Goal: Task Accomplishment & Management: Use online tool/utility

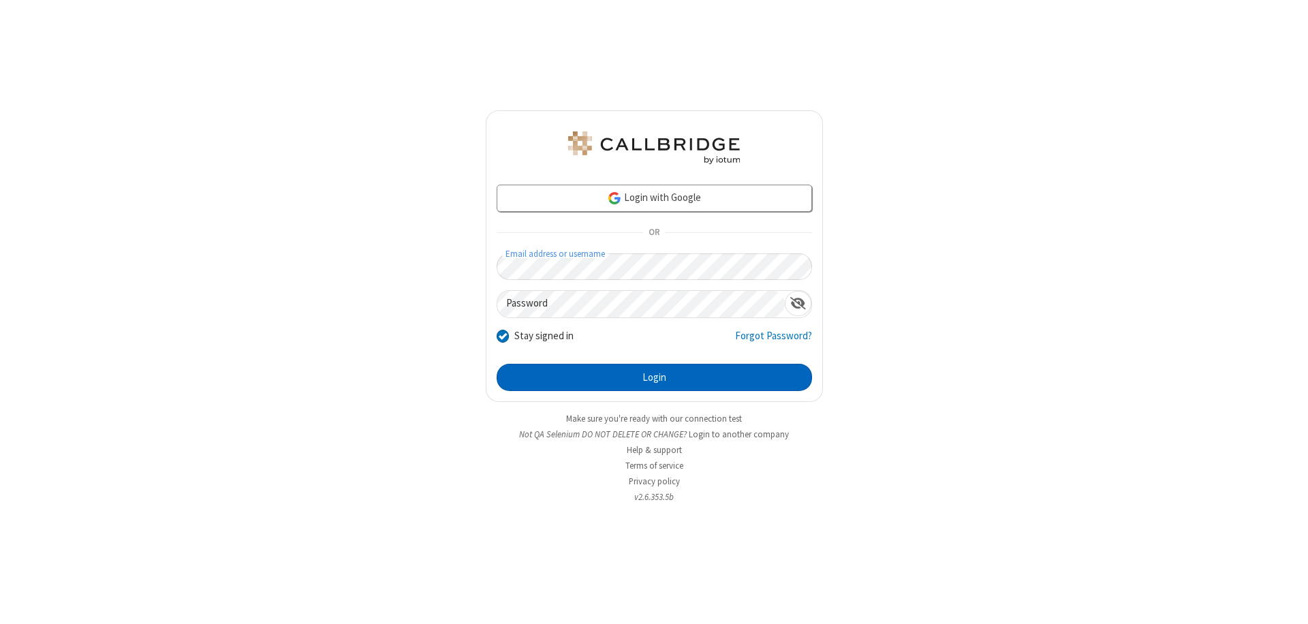
click at [654, 377] on button "Login" at bounding box center [653, 377] width 315 height 27
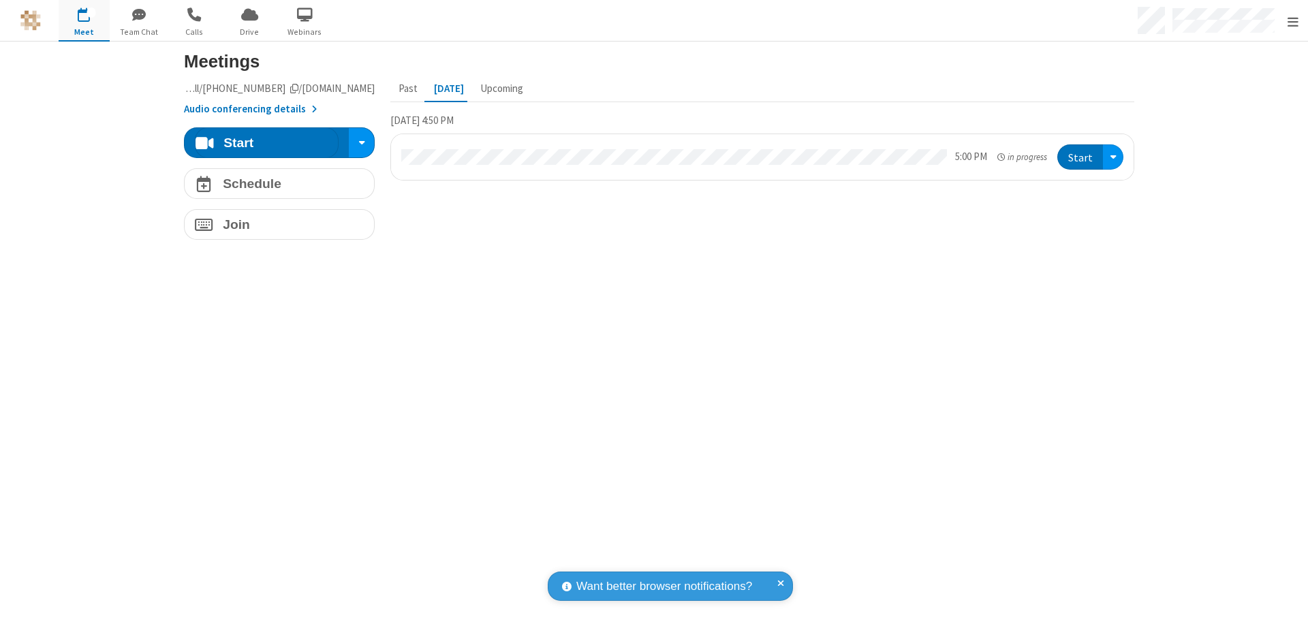
click at [1292, 21] on span "Open menu" at bounding box center [1292, 22] width 11 height 14
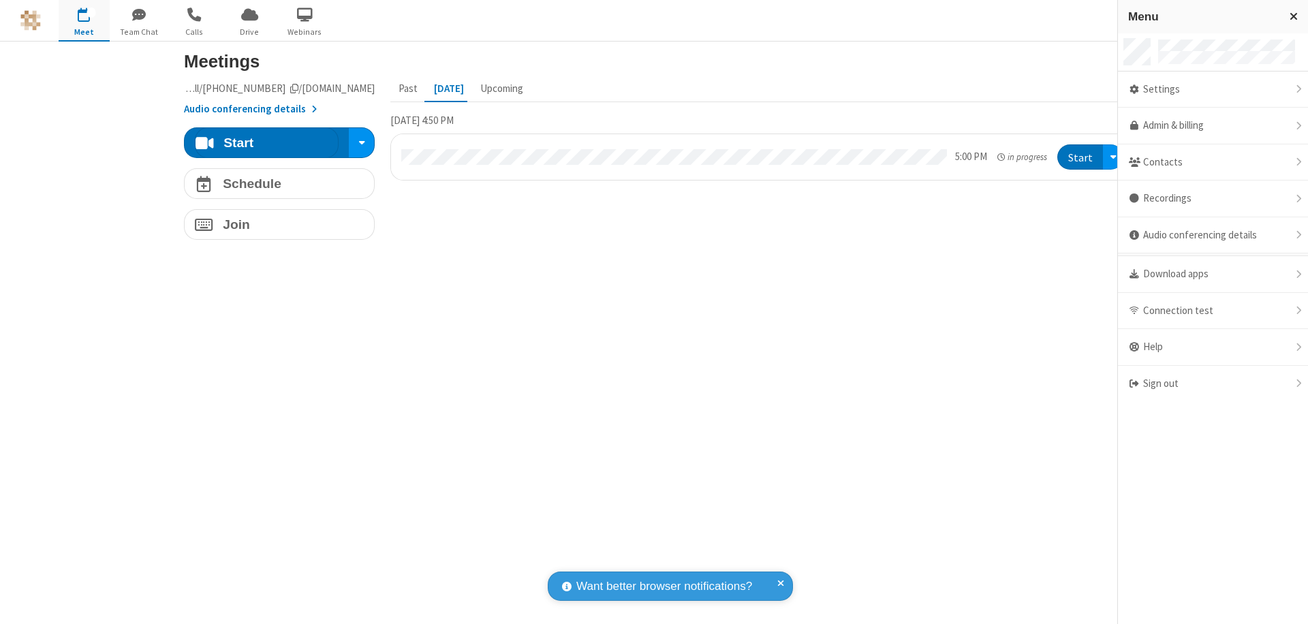
click at [249, 31] on span "Drive" at bounding box center [249, 32] width 51 height 12
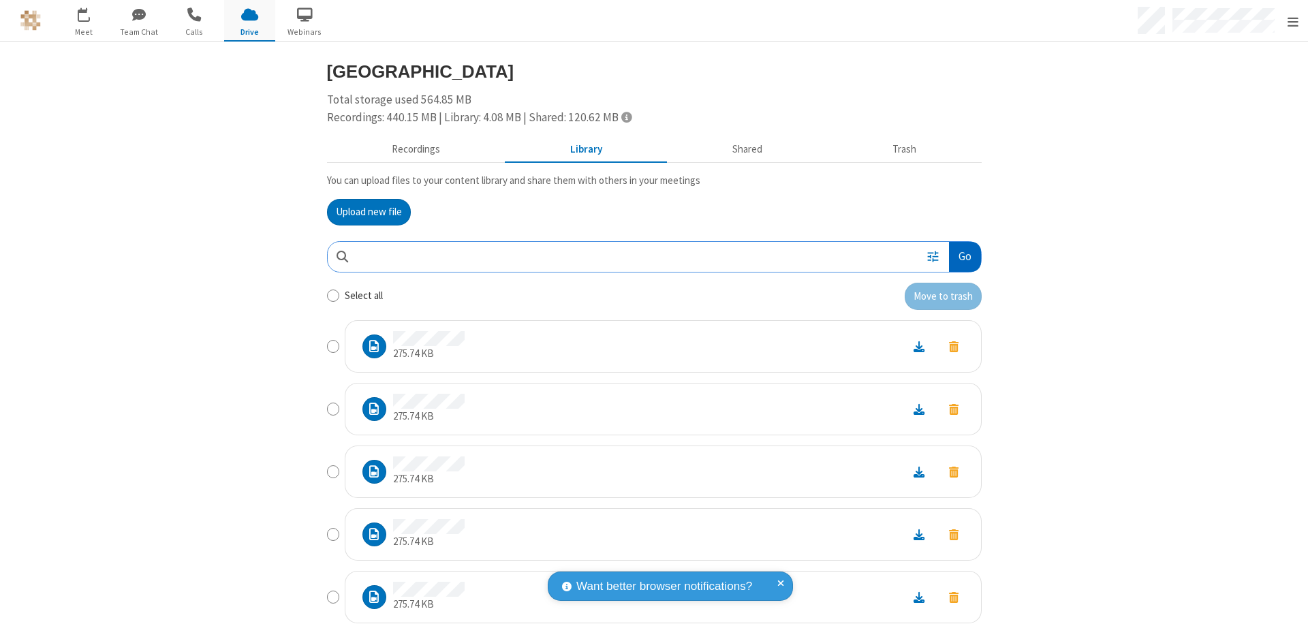
click at [959, 256] on button "Go" at bounding box center [964, 257] width 31 height 31
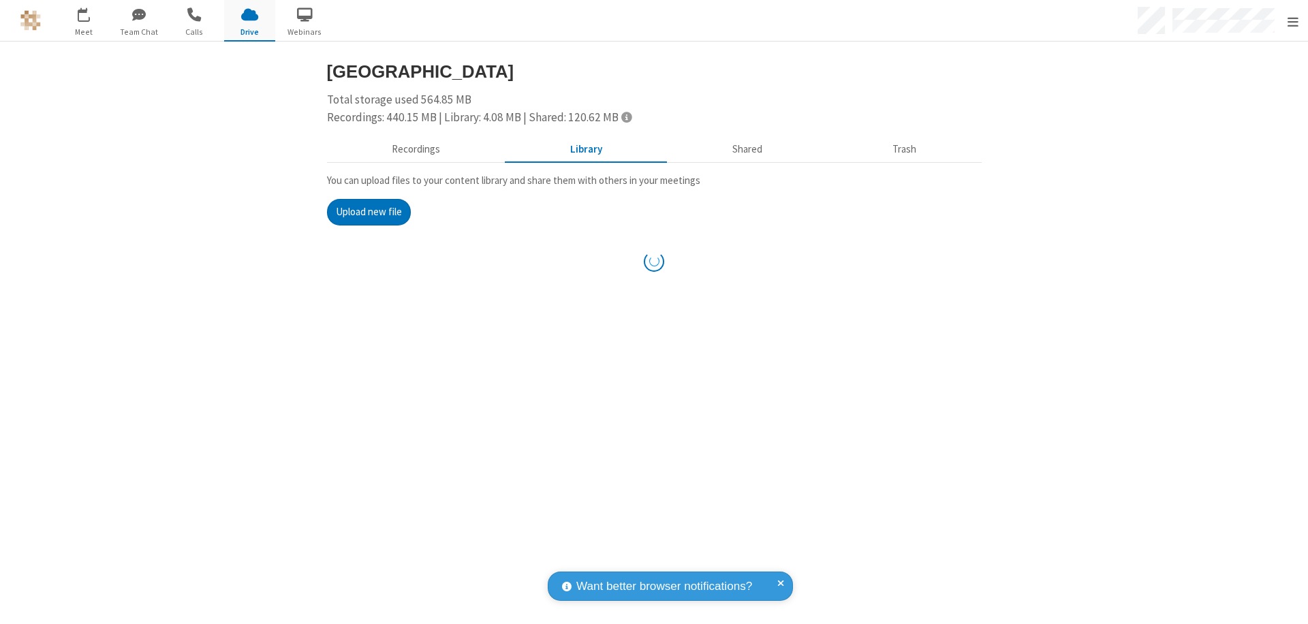
click at [363, 212] on button "Upload new file" at bounding box center [369, 212] width 84 height 27
